Goal: Use online tool/utility: Utilize a website feature to perform a specific function

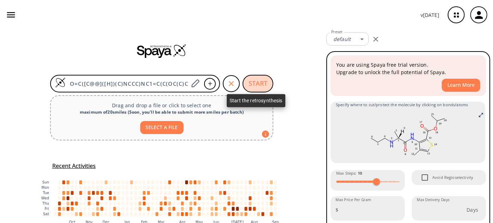
click at [254, 87] on button "START" at bounding box center [258, 84] width 31 height 18
click at [249, 81] on button "START" at bounding box center [258, 84] width 31 height 18
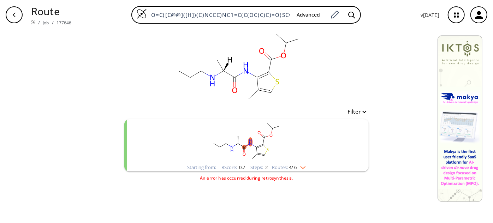
click at [258, 153] on ellipse "clusters" at bounding box center [257, 154] width 4 height 4
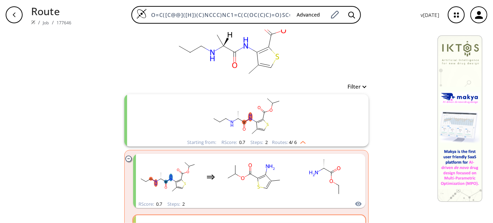
scroll to position [96, 0]
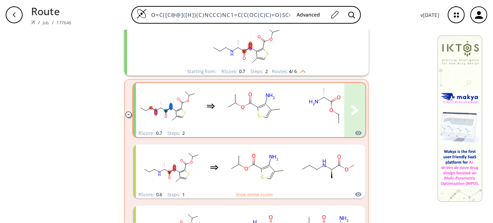
click at [277, 107] on ellipse "clusters" at bounding box center [279, 109] width 5 height 5
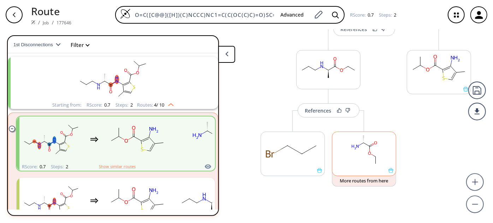
scroll to position [22, 0]
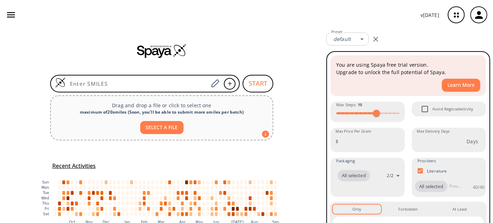
type input "O=C(NC1=C(SC=C1C)C(NCCC)=O)C(C)NCCC"
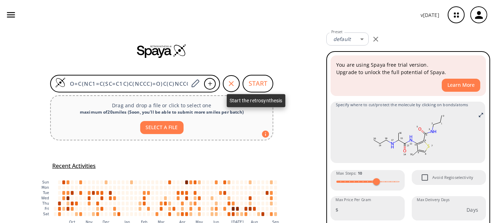
click at [265, 87] on button "START" at bounding box center [258, 84] width 31 height 18
click at [251, 79] on button "START" at bounding box center [258, 84] width 31 height 18
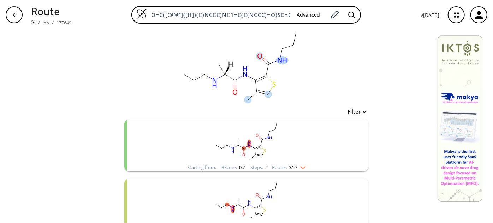
click at [281, 58] on ellipse at bounding box center [282, 60] width 12 height 7
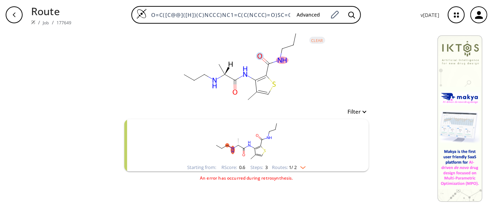
click at [286, 61] on ellipse at bounding box center [282, 60] width 12 height 7
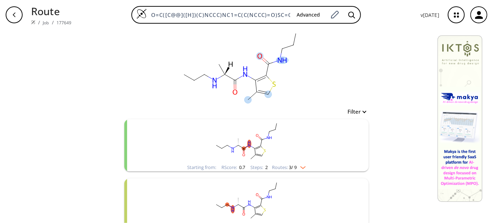
click at [279, 60] on ellipse at bounding box center [282, 60] width 12 height 7
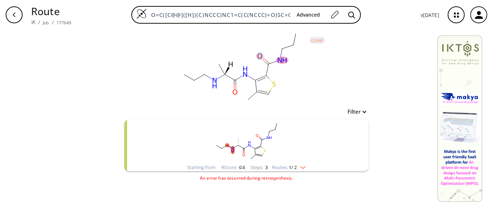
click at [279, 60] on ellipse at bounding box center [282, 60] width 12 height 7
